Goal: Information Seeking & Learning: Learn about a topic

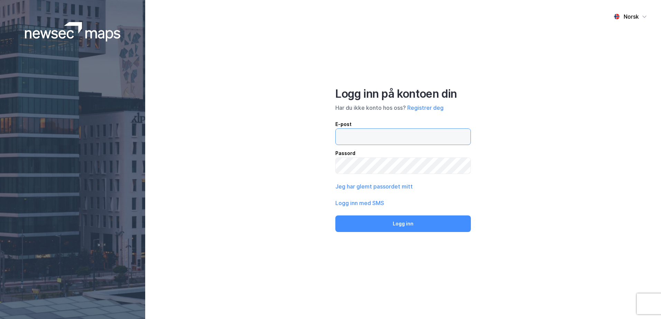
click at [368, 138] on input "email" at bounding box center [402, 137] width 135 height 16
type input "[EMAIL_ADDRESS][DOMAIN_NAME]"
click at [335, 216] on button "Logg inn" at bounding box center [402, 224] width 135 height 17
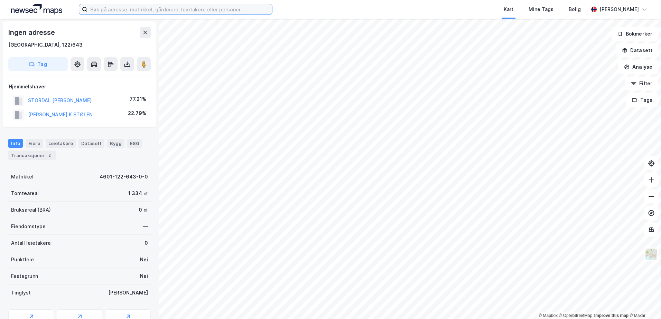
click at [176, 9] on input at bounding box center [179, 9] width 184 height 10
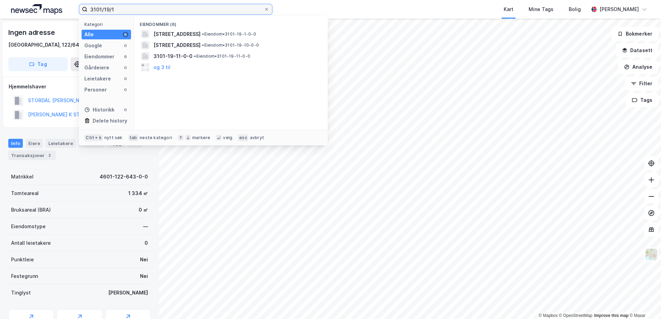
type input "3101/19/1"
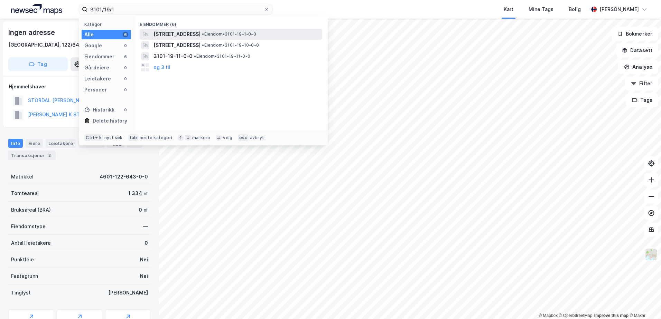
click at [177, 35] on span "Korterødveien 70A, 1794, SPONVIKA, HALDEN" at bounding box center [176, 34] width 47 height 8
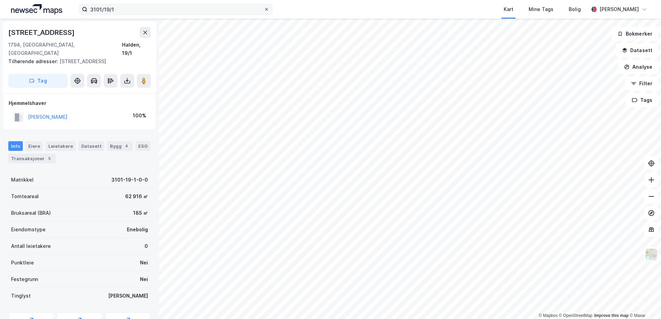
click at [265, 8] on icon at bounding box center [266, 9] width 4 height 4
click at [264, 8] on input "3101/19/1" at bounding box center [175, 9] width 176 height 10
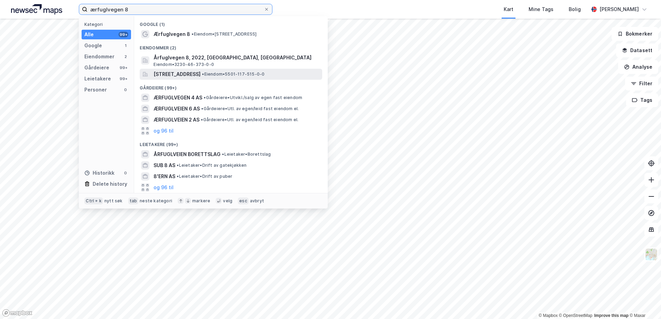
type input "ærfuglvegen 8"
click at [200, 76] on span "Ærfuglvegen 8, 9015, TROMSØ, TROMSØ" at bounding box center [176, 74] width 47 height 8
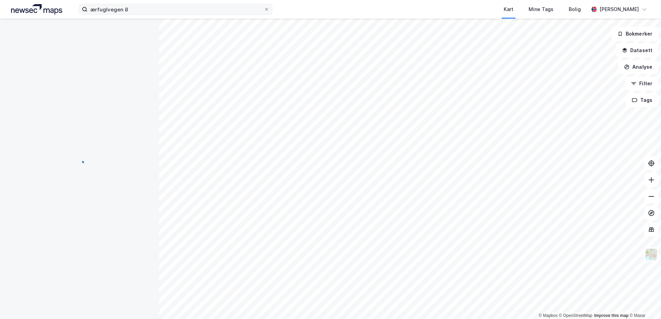
scroll to position [30, 0]
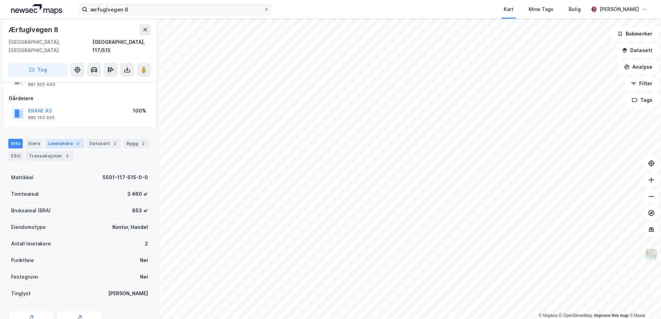
click at [65, 139] on div "Leietakere 2" at bounding box center [65, 144] width 38 height 10
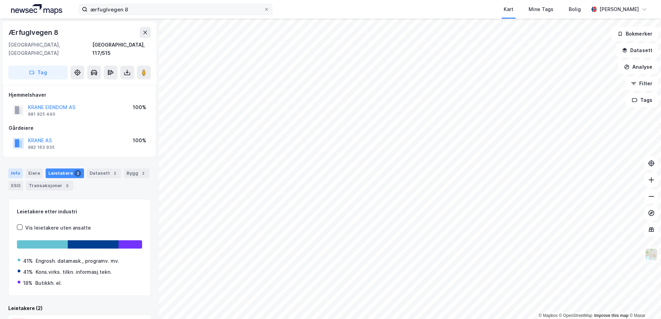
click at [12, 169] on div "Info" at bounding box center [15, 174] width 15 height 10
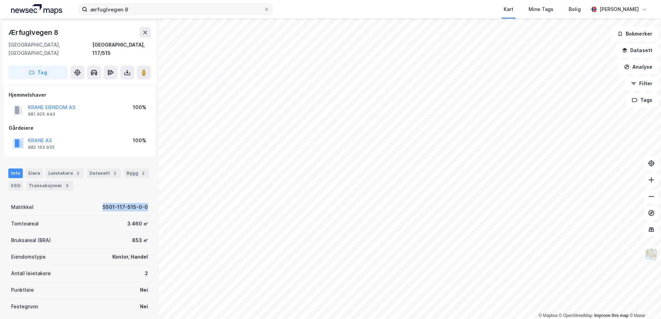
drag, startPoint x: 144, startPoint y: 199, endPoint x: 98, endPoint y: 200, distance: 46.6
click at [98, 200] on div "Matrikkel 5501-117-515-0-0" at bounding box center [79, 207] width 142 height 17
copy div "5501-117-515-0-0"
click at [130, 169] on div "Bygg 2" at bounding box center [137, 174] width 26 height 10
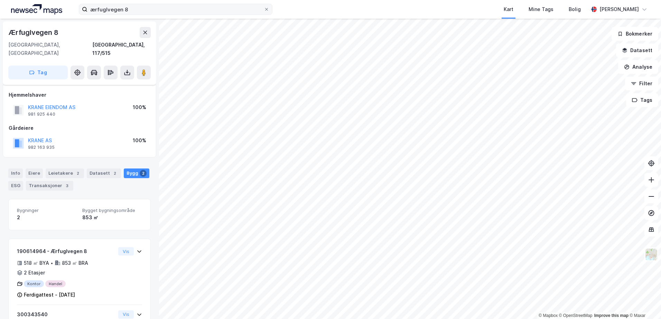
scroll to position [32, 0]
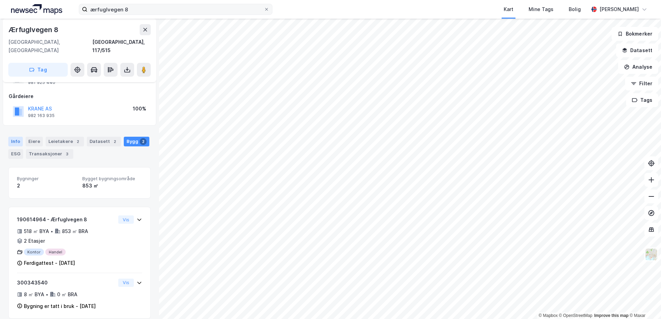
click at [13, 137] on div "Info" at bounding box center [15, 142] width 15 height 10
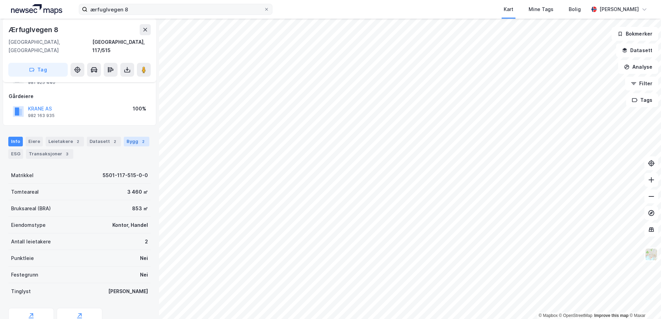
click at [132, 137] on div "Bygg 2" at bounding box center [137, 142] width 26 height 10
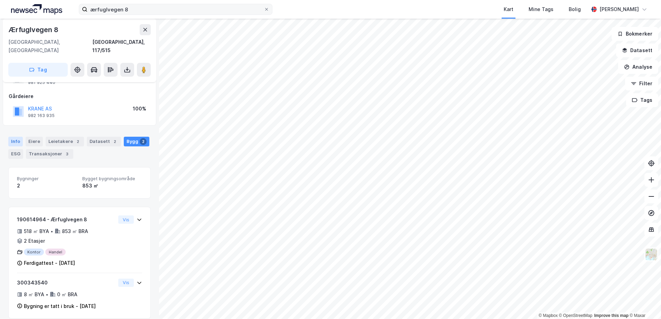
click at [14, 137] on div "Info" at bounding box center [15, 142] width 15 height 10
